Goal: Information Seeking & Learning: Learn about a topic

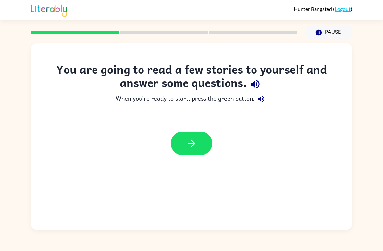
click at [195, 143] on icon "button" at bounding box center [191, 142] width 7 height 7
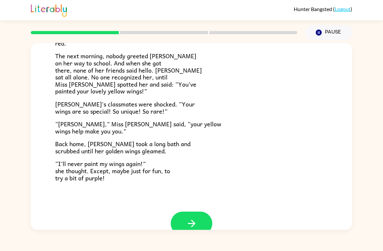
scroll to position [167, 0]
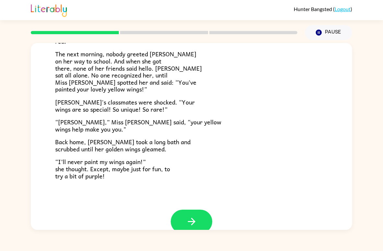
click at [189, 218] on icon "button" at bounding box center [191, 220] width 11 height 11
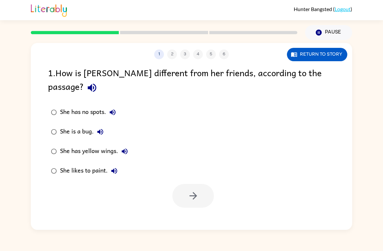
click at [98, 82] on icon "button" at bounding box center [91, 87] width 11 height 11
click at [96, 84] on icon "button" at bounding box center [92, 88] width 8 height 8
click at [112, 108] on icon "button" at bounding box center [113, 112] width 8 height 8
click at [103, 129] on icon "button" at bounding box center [100, 132] width 6 height 6
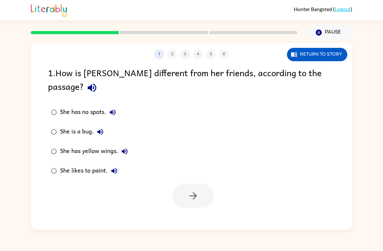
click at [129, 145] on button "She has yellow wings." at bounding box center [124, 151] width 13 height 13
click at [116, 168] on icon "button" at bounding box center [114, 171] width 6 height 6
click at [196, 190] on button "button" at bounding box center [194, 196] width 42 height 24
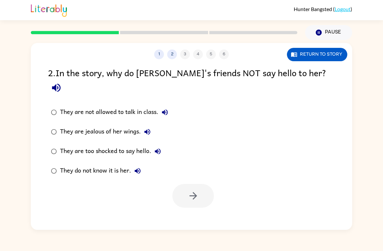
click at [60, 84] on icon "button" at bounding box center [56, 88] width 8 height 8
click at [194, 190] on icon "button" at bounding box center [193, 195] width 11 height 11
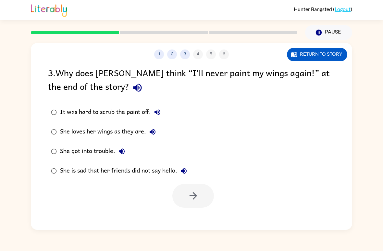
click at [132, 87] on icon "button" at bounding box center [137, 87] width 11 height 11
click at [187, 212] on div "1 2 3 4 5 6 Return to story 3 . Why does [PERSON_NAME] think “I’ll never paint …" at bounding box center [192, 136] width 322 height 187
click at [196, 196] on icon "button" at bounding box center [192, 195] width 7 height 7
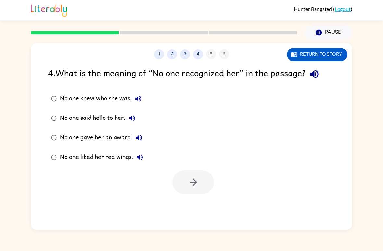
click at [317, 78] on icon "button" at bounding box center [314, 73] width 11 height 11
click at [314, 75] on icon "button" at bounding box center [314, 74] width 8 height 8
click at [134, 104] on div "No one knew who she was." at bounding box center [102, 98] width 85 height 13
click at [140, 96] on icon "button" at bounding box center [139, 99] width 8 height 8
click at [139, 96] on icon "button" at bounding box center [139, 99] width 6 height 6
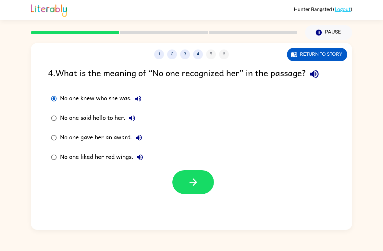
click at [138, 99] on icon "button" at bounding box center [139, 99] width 6 height 6
click at [134, 113] on button "No one said hello to her." at bounding box center [132, 117] width 13 height 13
click at [143, 134] on button "No one gave her an award." at bounding box center [139, 137] width 13 height 13
click at [187, 191] on button "button" at bounding box center [194, 182] width 42 height 24
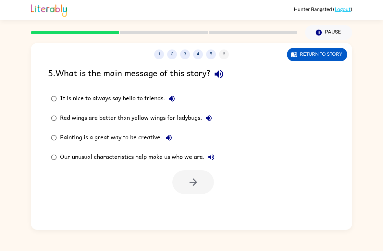
click at [224, 73] on icon "button" at bounding box center [218, 73] width 11 height 11
click at [175, 102] on icon "button" at bounding box center [172, 99] width 8 height 8
click at [215, 118] on button "Red wings are better than yellow wings for ladybugs." at bounding box center [208, 117] width 13 height 13
click at [192, 132] on label "Painting is a great way to be creative." at bounding box center [133, 137] width 177 height 19
click at [171, 140] on icon "button" at bounding box center [169, 138] width 6 height 6
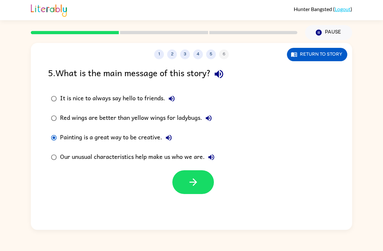
click at [214, 155] on icon "button" at bounding box center [212, 157] width 8 height 8
click at [52, 167] on label "Our unusual characteristics help make us who we are." at bounding box center [133, 156] width 177 height 19
click at [58, 151] on label "Our unusual characteristics help make us who we are." at bounding box center [133, 156] width 177 height 19
click at [191, 184] on icon "button" at bounding box center [193, 181] width 11 height 11
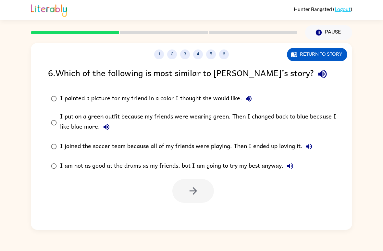
click at [317, 79] on icon "button" at bounding box center [322, 73] width 11 height 11
click at [252, 96] on icon "button" at bounding box center [249, 99] width 8 height 8
click at [109, 125] on icon "button" at bounding box center [107, 127] width 8 height 8
click at [315, 146] on button "I joined the soccer team because all of my friends were playing. Then I ended u…" at bounding box center [309, 146] width 13 height 13
click at [297, 166] on button "I am not as good at the drums as my friends, but I am going to try my best anyw…" at bounding box center [290, 165] width 13 height 13
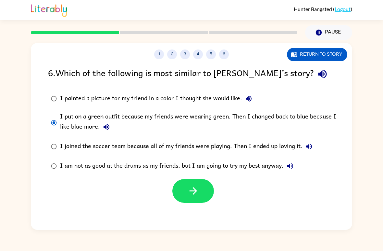
click at [191, 187] on icon "button" at bounding box center [193, 190] width 11 height 11
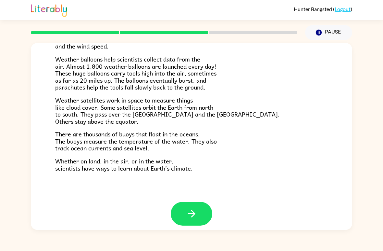
scroll to position [175, 0]
click at [198, 202] on button "button" at bounding box center [192, 214] width 42 height 24
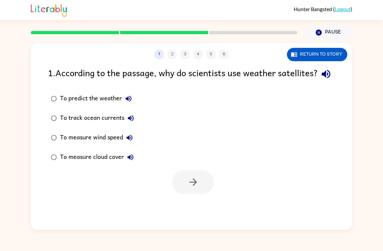
click at [321, 80] on icon "button" at bounding box center [326, 73] width 11 height 11
click at [322, 78] on icon "button" at bounding box center [326, 74] width 8 height 8
click at [133, 105] on button "To predict the weather" at bounding box center [128, 98] width 13 height 13
click at [134, 121] on icon "button" at bounding box center [131, 118] width 6 height 6
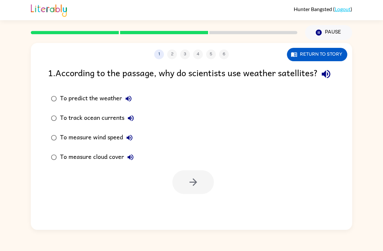
click at [130, 121] on icon "button" at bounding box center [131, 118] width 6 height 6
click at [128, 140] on icon "button" at bounding box center [130, 138] width 6 height 6
click at [129, 144] on button "To measure wind speed" at bounding box center [129, 137] width 13 height 13
click at [129, 161] on icon "button" at bounding box center [131, 157] width 8 height 8
click at [205, 194] on button "button" at bounding box center [194, 182] width 42 height 24
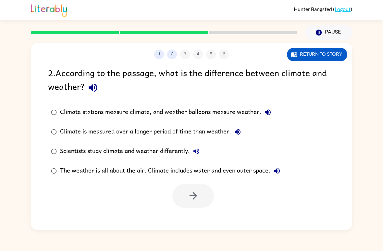
click at [89, 89] on icon "button" at bounding box center [93, 88] width 8 height 8
click at [270, 108] on button "Climate stations measure climate, and weather balloons measure weather." at bounding box center [268, 112] width 13 height 13
click at [239, 131] on icon "button" at bounding box center [238, 132] width 8 height 8
click at [199, 152] on icon "button" at bounding box center [197, 151] width 8 height 8
click at [279, 170] on icon "button" at bounding box center [277, 171] width 6 height 6
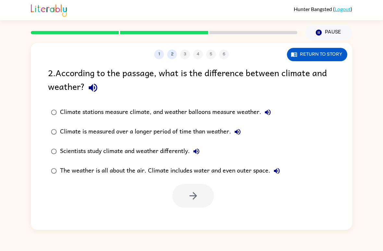
click at [45, 154] on label "Scientists study climate and weather differently." at bounding box center [166, 150] width 242 height 19
click at [197, 189] on button "button" at bounding box center [194, 196] width 42 height 24
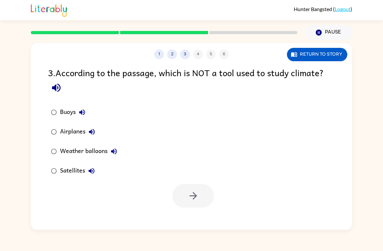
click at [58, 93] on icon "button" at bounding box center [56, 87] width 11 height 11
click at [202, 194] on button "button" at bounding box center [194, 196] width 42 height 24
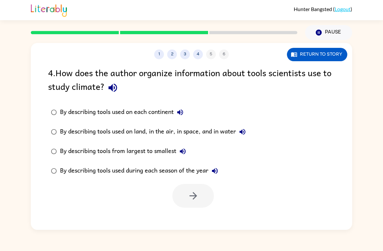
click at [111, 86] on icon "button" at bounding box center [112, 87] width 11 height 11
click at [187, 114] on button "By describing tools used on each continent" at bounding box center [180, 112] width 13 height 13
click at [246, 137] on button "By describing tools used on land, in the air, in space, and in water" at bounding box center [242, 131] width 13 height 13
click at [118, 83] on icon "button" at bounding box center [112, 87] width 11 height 11
click at [115, 87] on icon "button" at bounding box center [112, 87] width 11 height 11
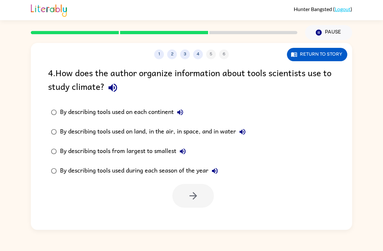
click at [182, 155] on icon "button" at bounding box center [183, 151] width 8 height 8
click at [222, 171] on button "By describing tools used during each season of the year" at bounding box center [215, 170] width 13 height 13
click at [222, 167] on button "By describing tools used during each season of the year" at bounding box center [215, 170] width 13 height 13
click at [219, 174] on icon "button" at bounding box center [215, 171] width 8 height 8
click at [199, 200] on icon "button" at bounding box center [193, 195] width 11 height 11
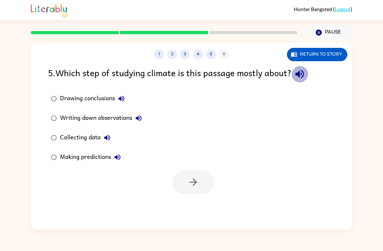
click at [302, 73] on icon "button" at bounding box center [300, 74] width 8 height 8
click at [124, 90] on label "Drawing conclusions" at bounding box center [97, 98] width 104 height 19
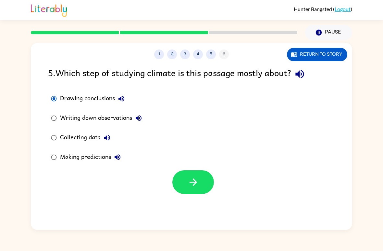
click at [124, 90] on label "Drawing conclusions" at bounding box center [97, 98] width 104 height 19
click at [145, 115] on button "Writing down observations" at bounding box center [138, 117] width 13 height 13
click at [113, 135] on button "Collecting data" at bounding box center [107, 137] width 13 height 13
click at [122, 161] on icon "button" at bounding box center [118, 157] width 8 height 8
click at [192, 185] on icon "button" at bounding box center [193, 181] width 11 height 11
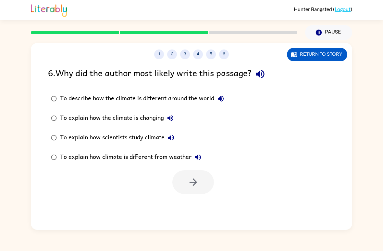
click at [266, 75] on icon "button" at bounding box center [260, 73] width 11 height 11
click at [221, 105] on button "To describe how the climate is different around the world" at bounding box center [220, 98] width 13 height 13
click at [223, 107] on label "To describe how the climate is different around the world" at bounding box center [138, 98] width 186 height 19
click at [174, 115] on icon "button" at bounding box center [171, 118] width 8 height 8
click at [175, 134] on icon "button" at bounding box center [171, 138] width 8 height 8
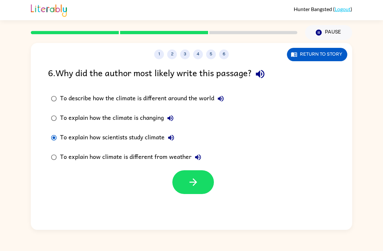
click at [210, 154] on label "To explain how climate is different from weather" at bounding box center [138, 156] width 186 height 19
click at [200, 160] on icon "button" at bounding box center [198, 157] width 8 height 8
click at [196, 187] on icon "button" at bounding box center [193, 181] width 11 height 11
